Goal: Information Seeking & Learning: Learn about a topic

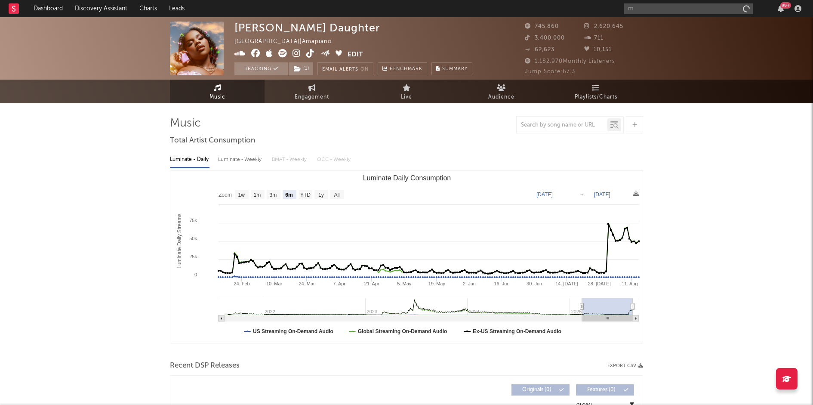
select select "6m"
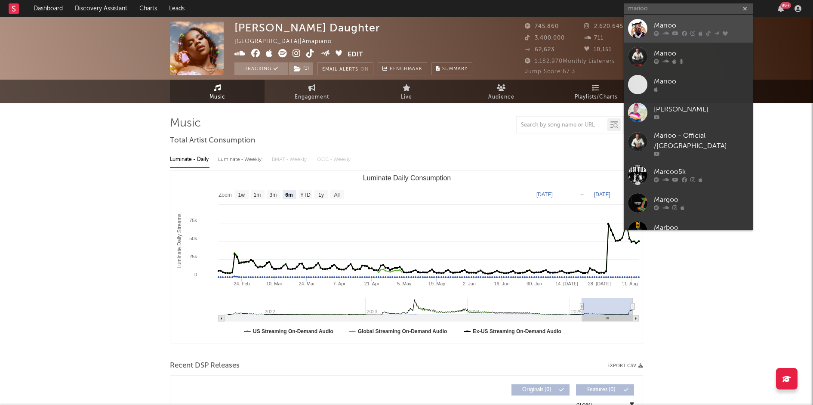
type input "marioo"
click at [689, 28] on div "Marioo" at bounding box center [701, 26] width 95 height 10
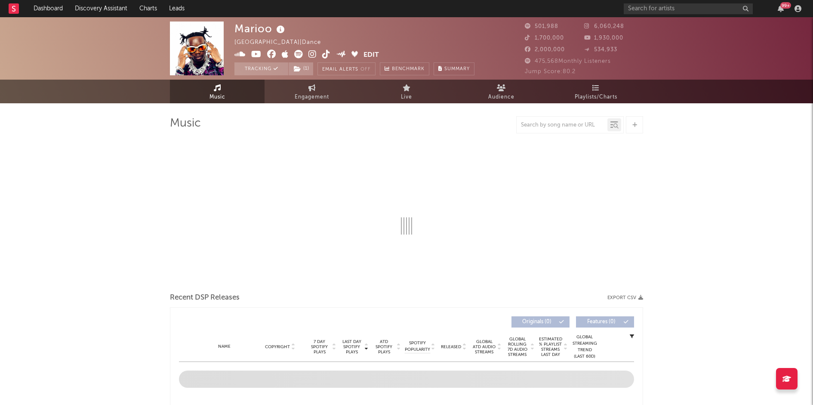
select select "6m"
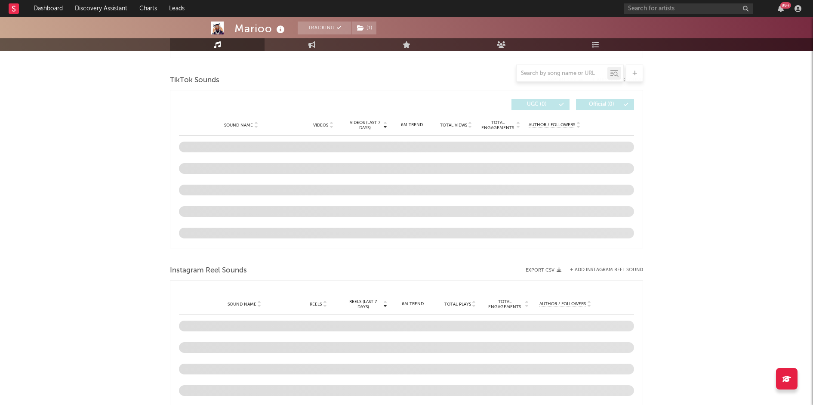
scroll to position [549, 0]
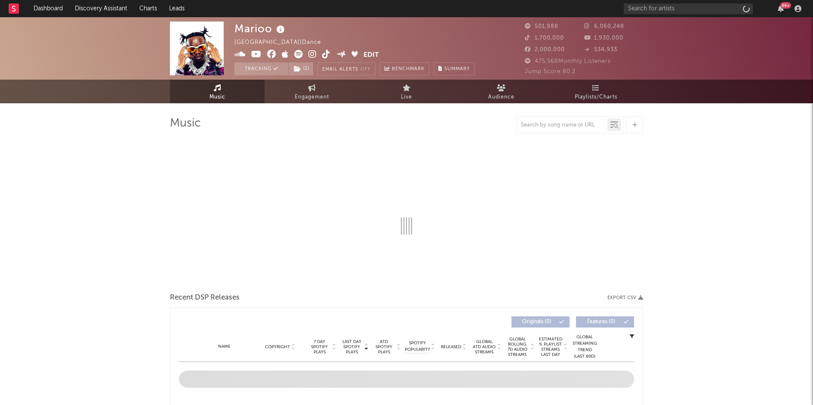
select select "6m"
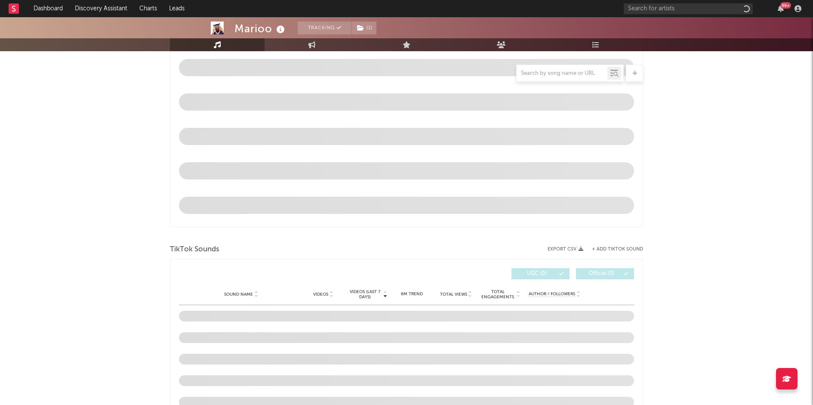
scroll to position [377, 0]
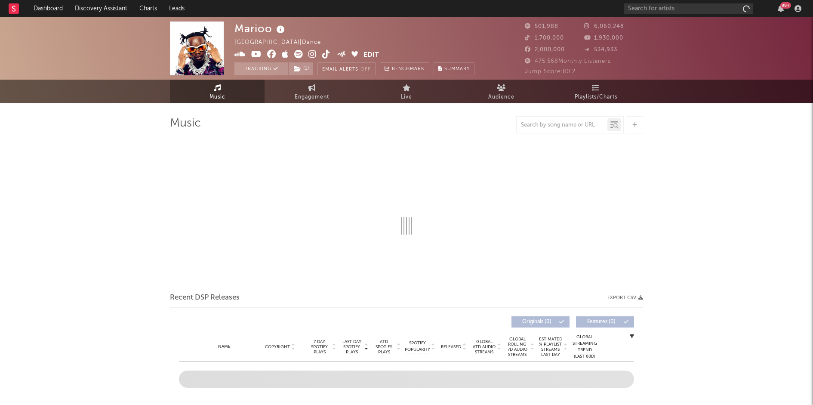
select select "6m"
